Goal: Task Accomplishment & Management: Manage account settings

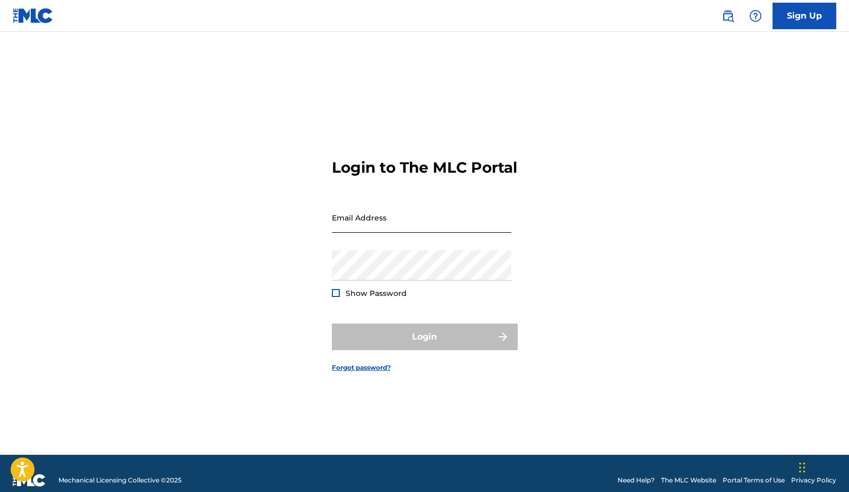
click at [401, 233] on input "Email Address" at bounding box center [421, 217] width 179 height 30
type input "[EMAIL_ADDRESS][DOMAIN_NAME]"
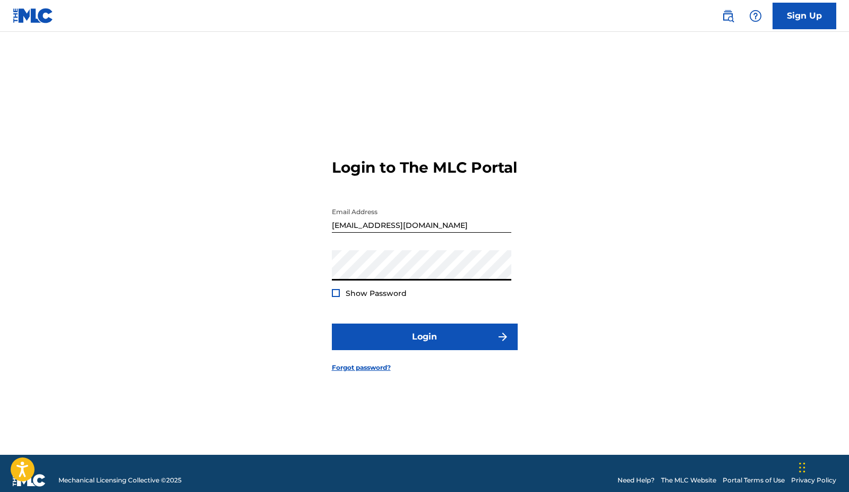
click at [424, 346] on button "Login" at bounding box center [425, 336] width 186 height 27
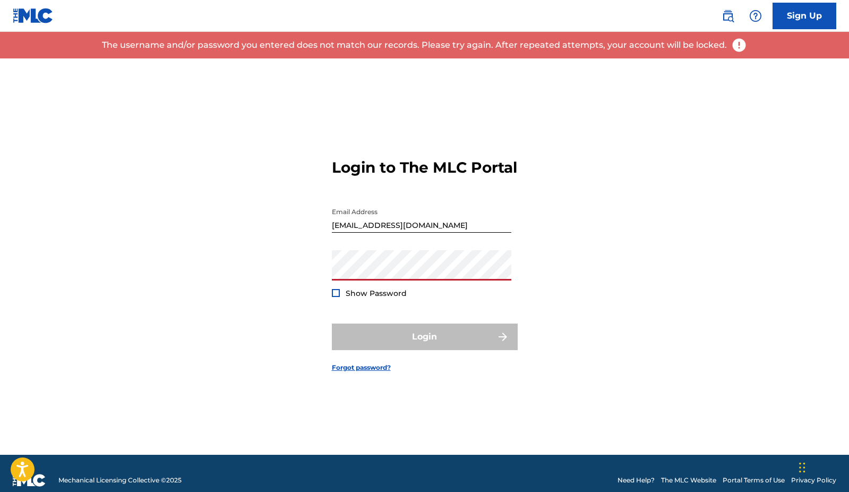
click at [310, 320] on div "Login to The MLC Portal Email Address [EMAIL_ADDRESS][DOMAIN_NAME] Password Sho…" at bounding box center [424, 256] width 743 height 396
click at [338, 297] on div at bounding box center [336, 293] width 8 height 8
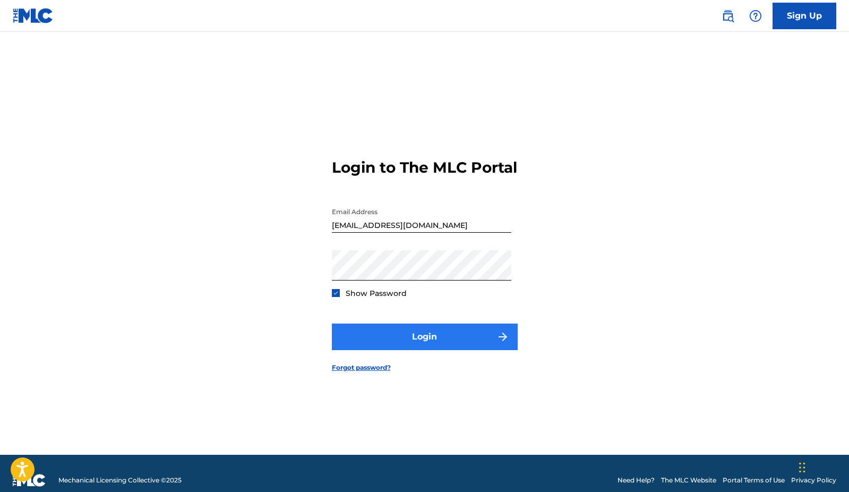
click at [412, 348] on button "Login" at bounding box center [425, 336] width 186 height 27
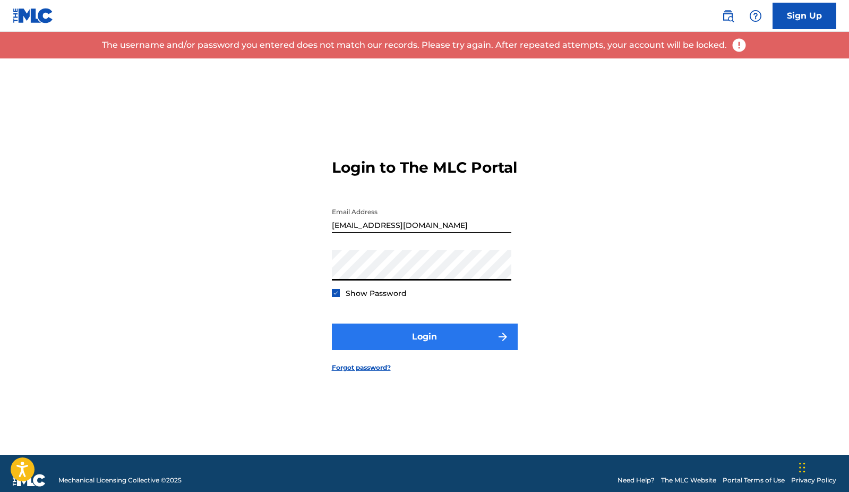
click at [399, 342] on button "Login" at bounding box center [425, 336] width 186 height 27
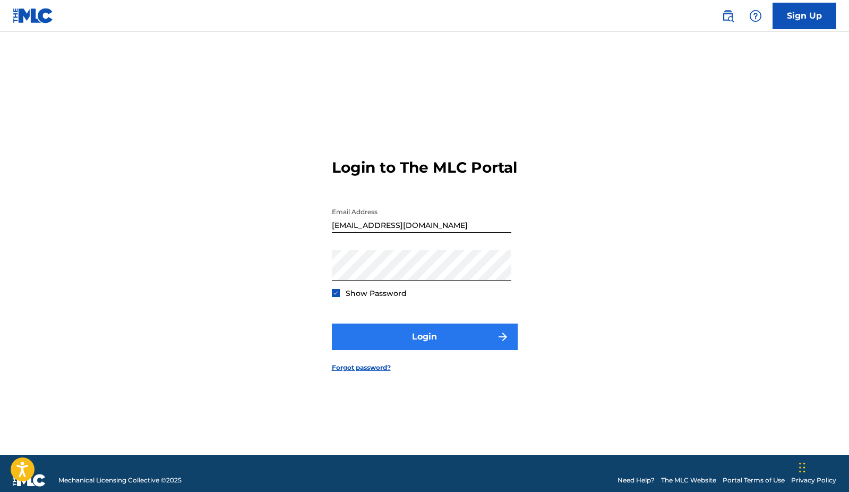
click at [410, 342] on button "Login" at bounding box center [425, 336] width 186 height 27
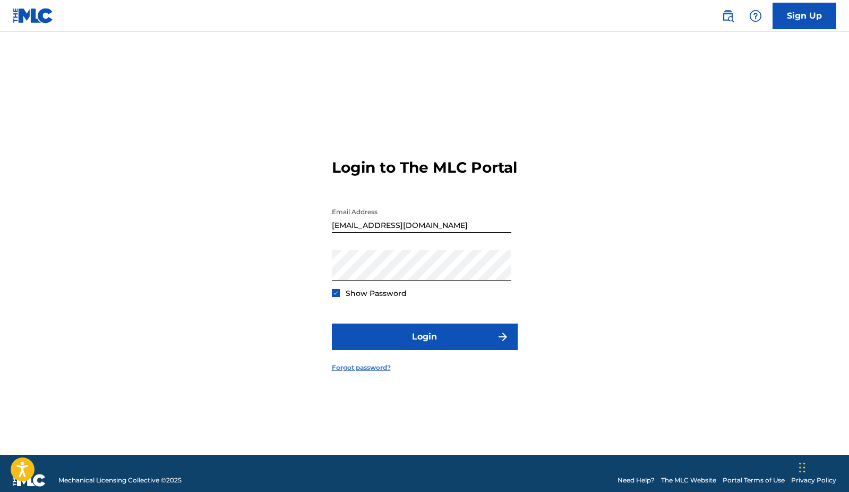
click at [384, 372] on link "Forgot password?" at bounding box center [361, 368] width 59 height 10
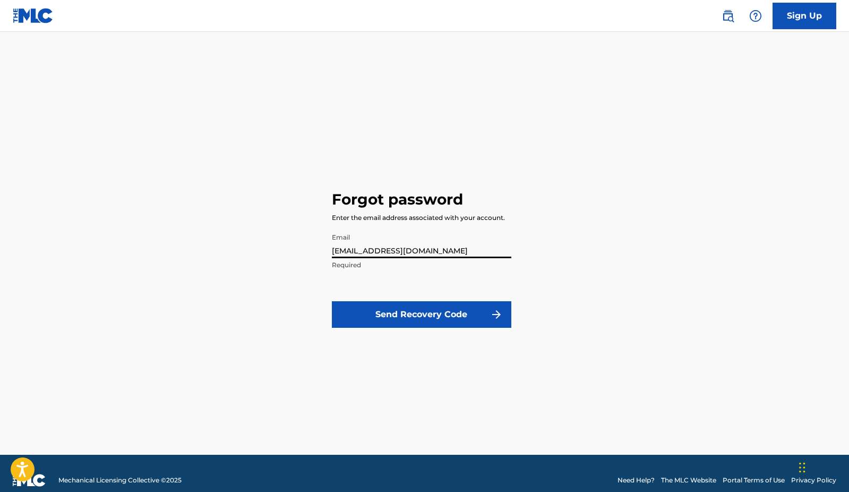
type input "[EMAIL_ADDRESS][DOMAIN_NAME]"
click at [421, 314] on button "Send Recovery Code" at bounding box center [421, 314] width 179 height 27
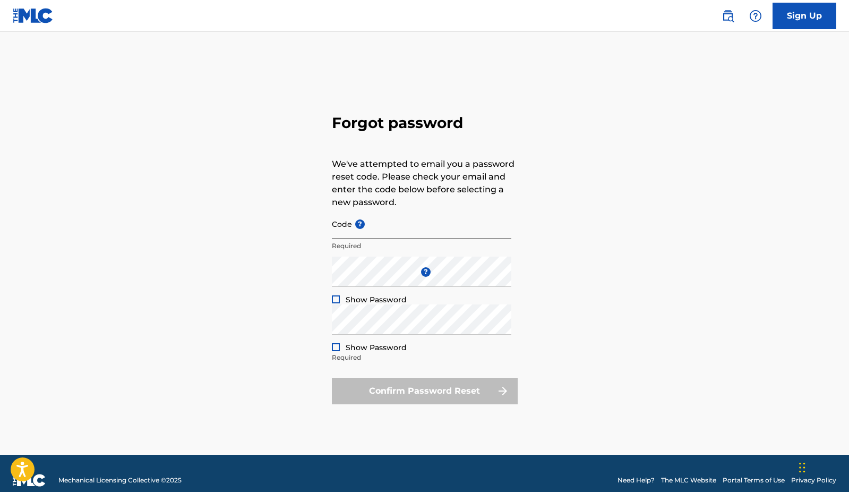
click at [377, 228] on input "Code ?" at bounding box center [421, 224] width 179 height 30
paste input "FP_2433f36d364879eafebd219bed8c"
type input "FP_2433f36d364879eafebd219bed8c"
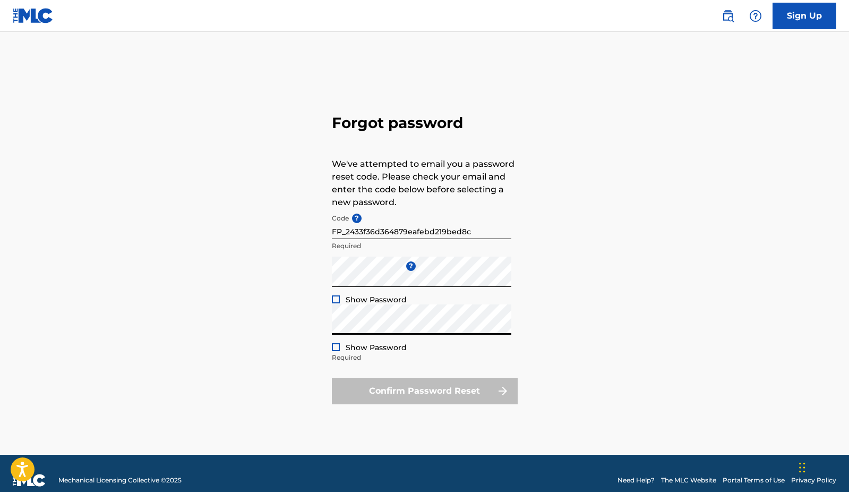
click at [334, 299] on div at bounding box center [336, 299] width 8 height 8
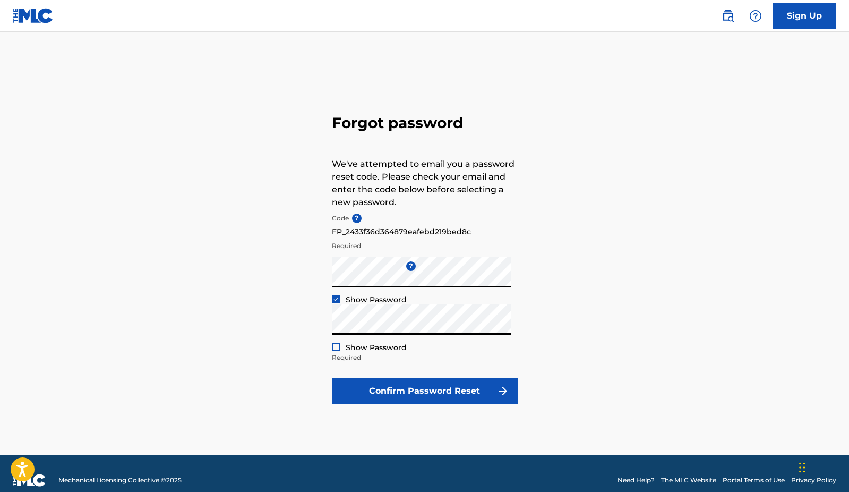
click at [340, 340] on div "Repeat the password Show Password Required" at bounding box center [421, 328] width 179 height 48
click at [336, 346] on div at bounding box center [336, 347] width 8 height 8
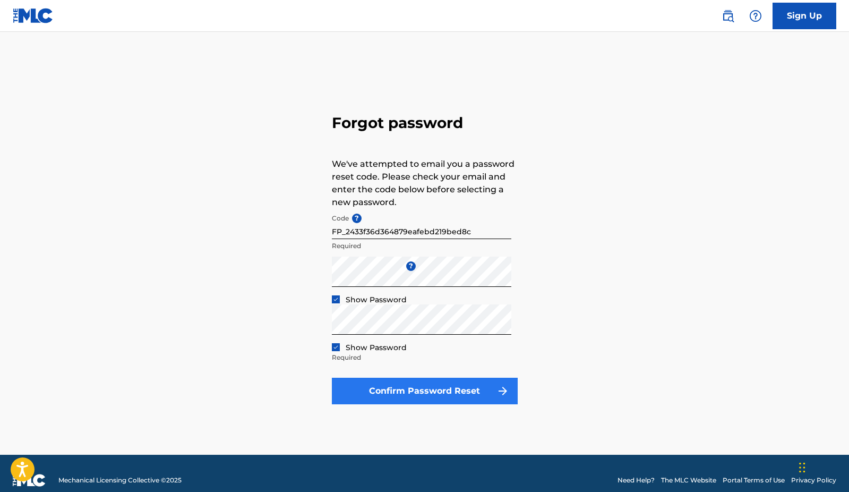
click at [375, 381] on button "Confirm Password Reset" at bounding box center [425, 390] width 186 height 27
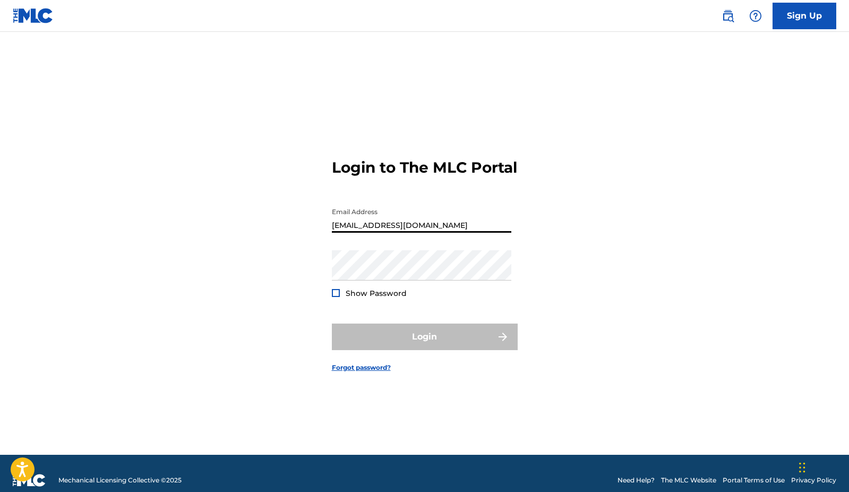
type input "[EMAIL_ADDRESS][DOMAIN_NAME]"
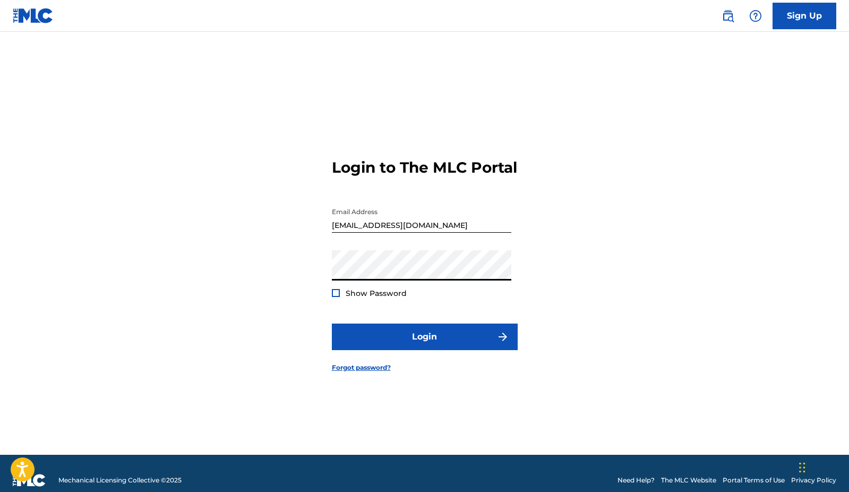
click at [424, 346] on button "Login" at bounding box center [425, 336] width 186 height 27
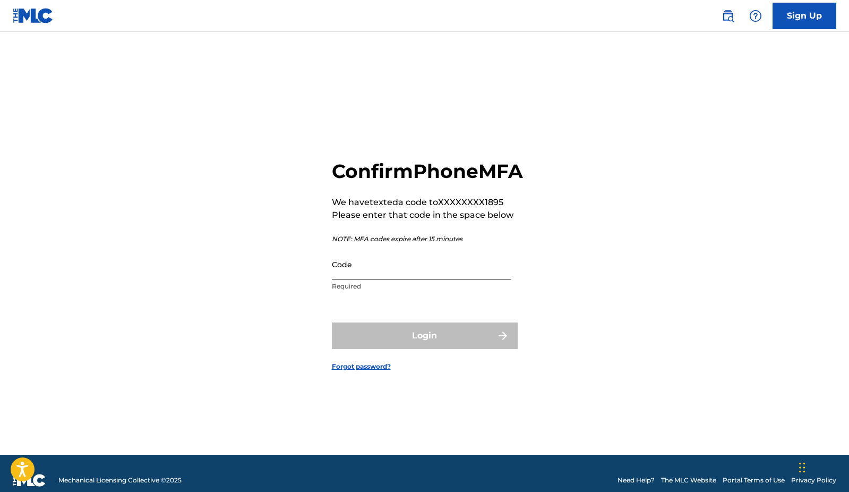
click at [351, 275] on input "Code" at bounding box center [421, 264] width 179 height 30
click at [353, 371] on link "Forgot password?" at bounding box center [361, 367] width 59 height 10
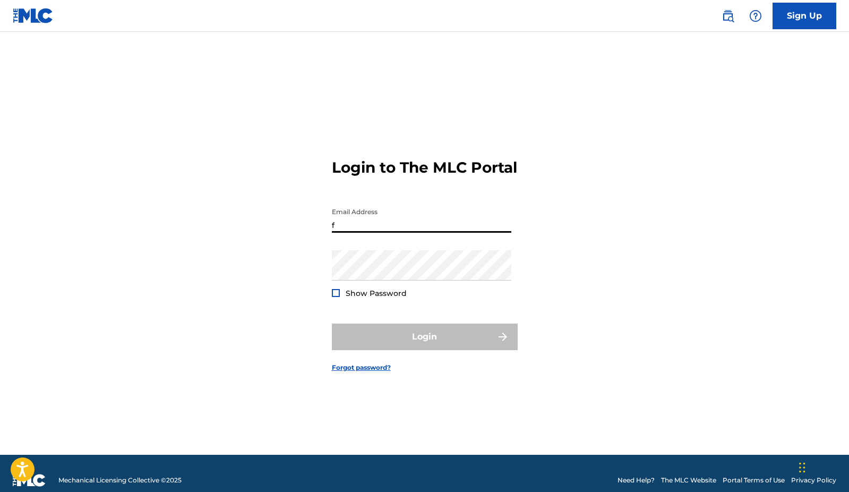
type input "fe"
